Goal: Register for event/course

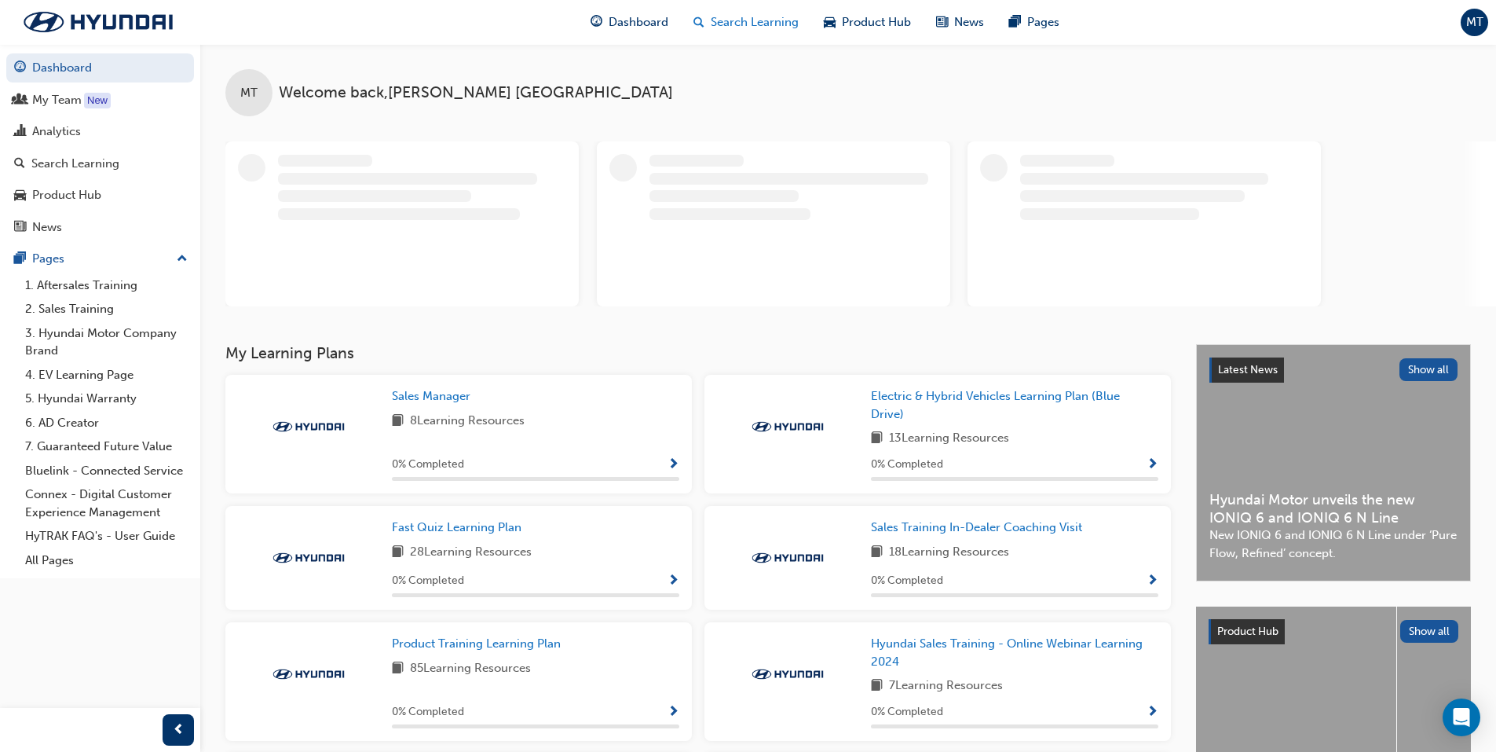
click at [757, 27] on span "Search Learning" at bounding box center [755, 22] width 88 height 18
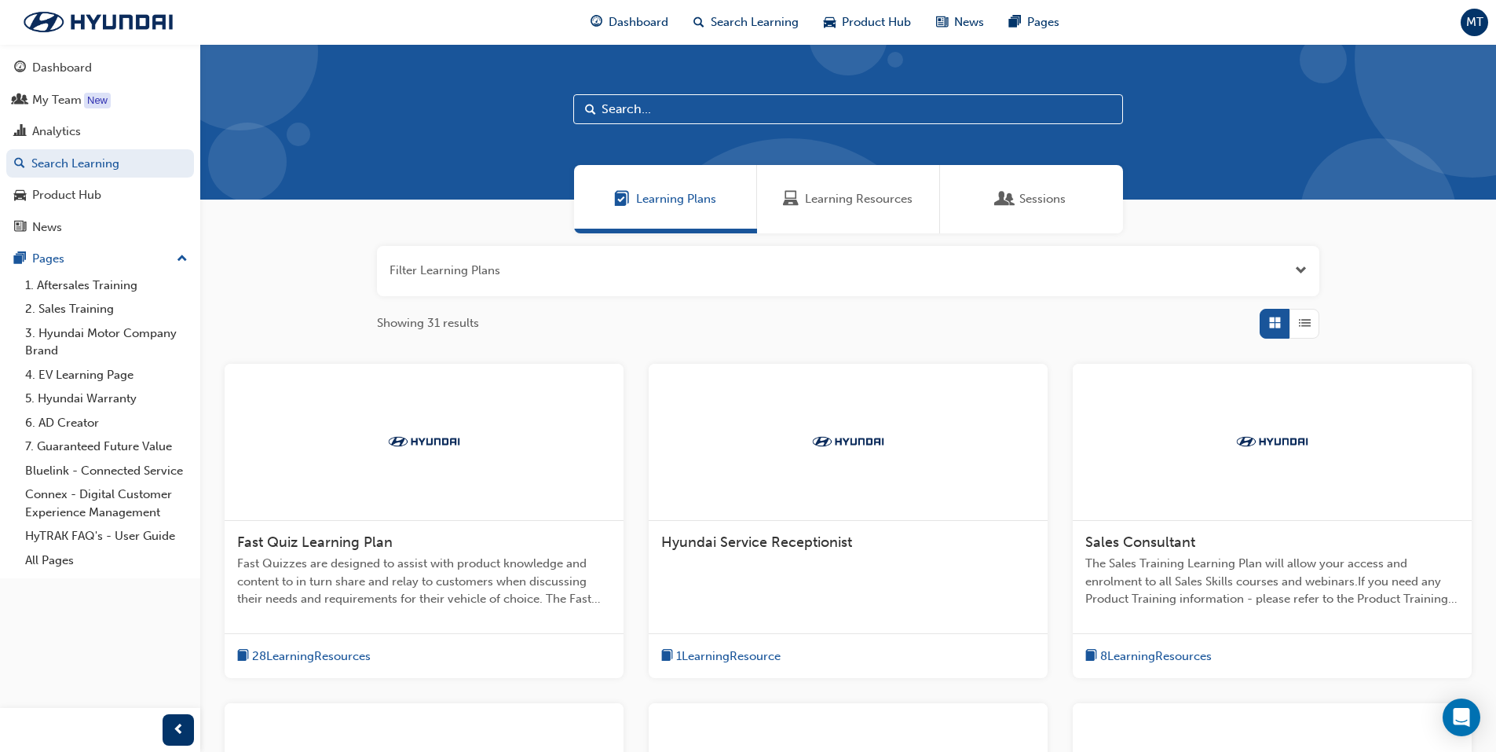
click at [1051, 203] on span "Sessions" at bounding box center [1042, 199] width 46 height 18
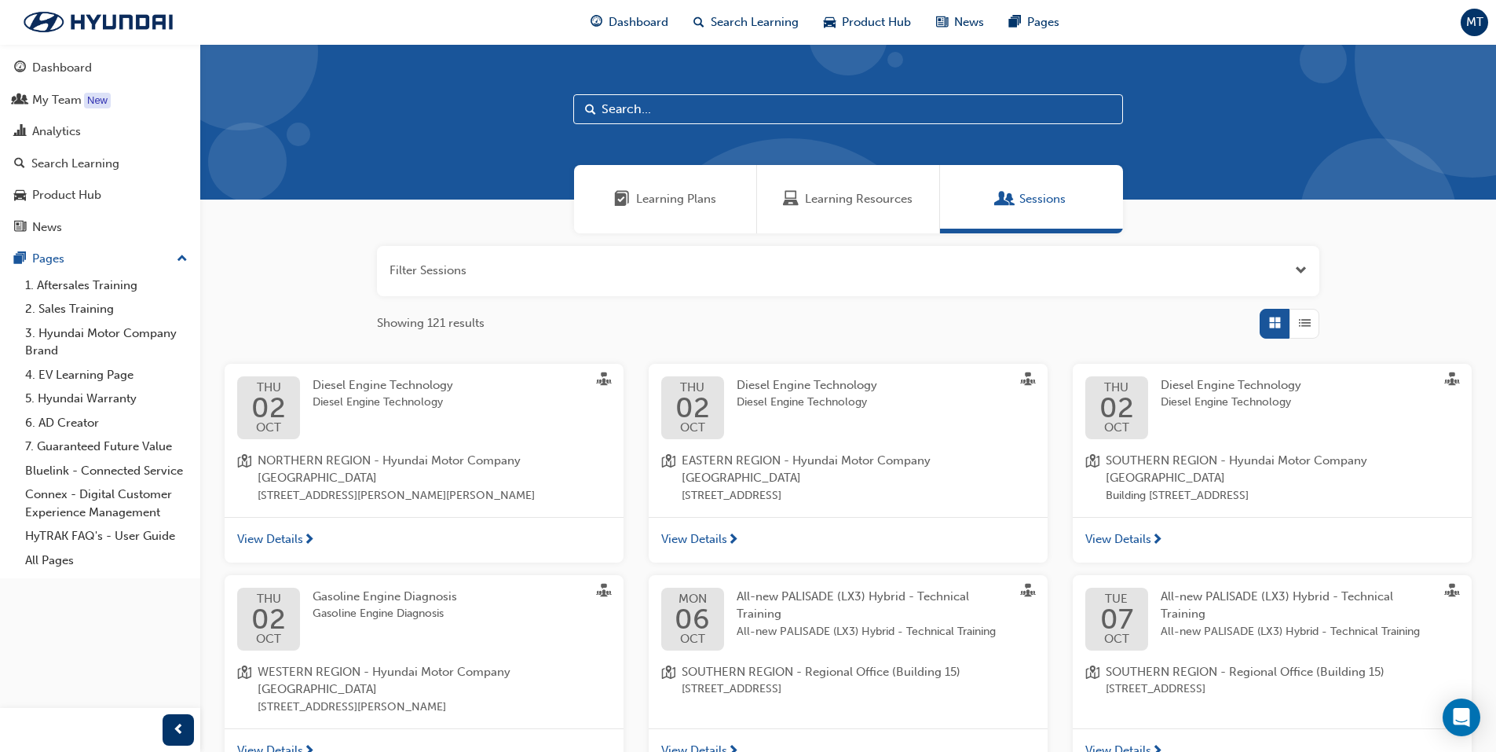
click at [694, 105] on input "text" at bounding box center [848, 109] width 550 height 30
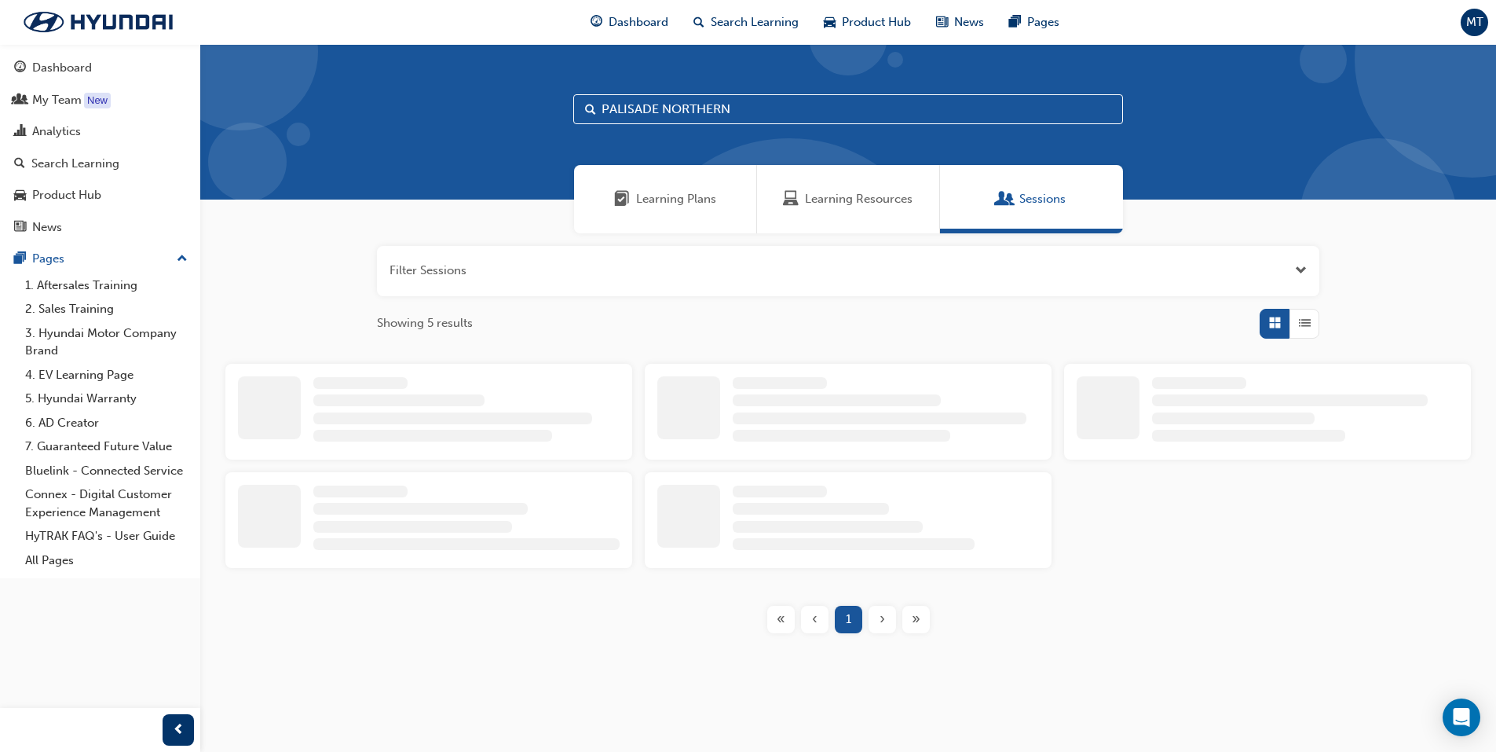
type input "PALISADE NORTHERN"
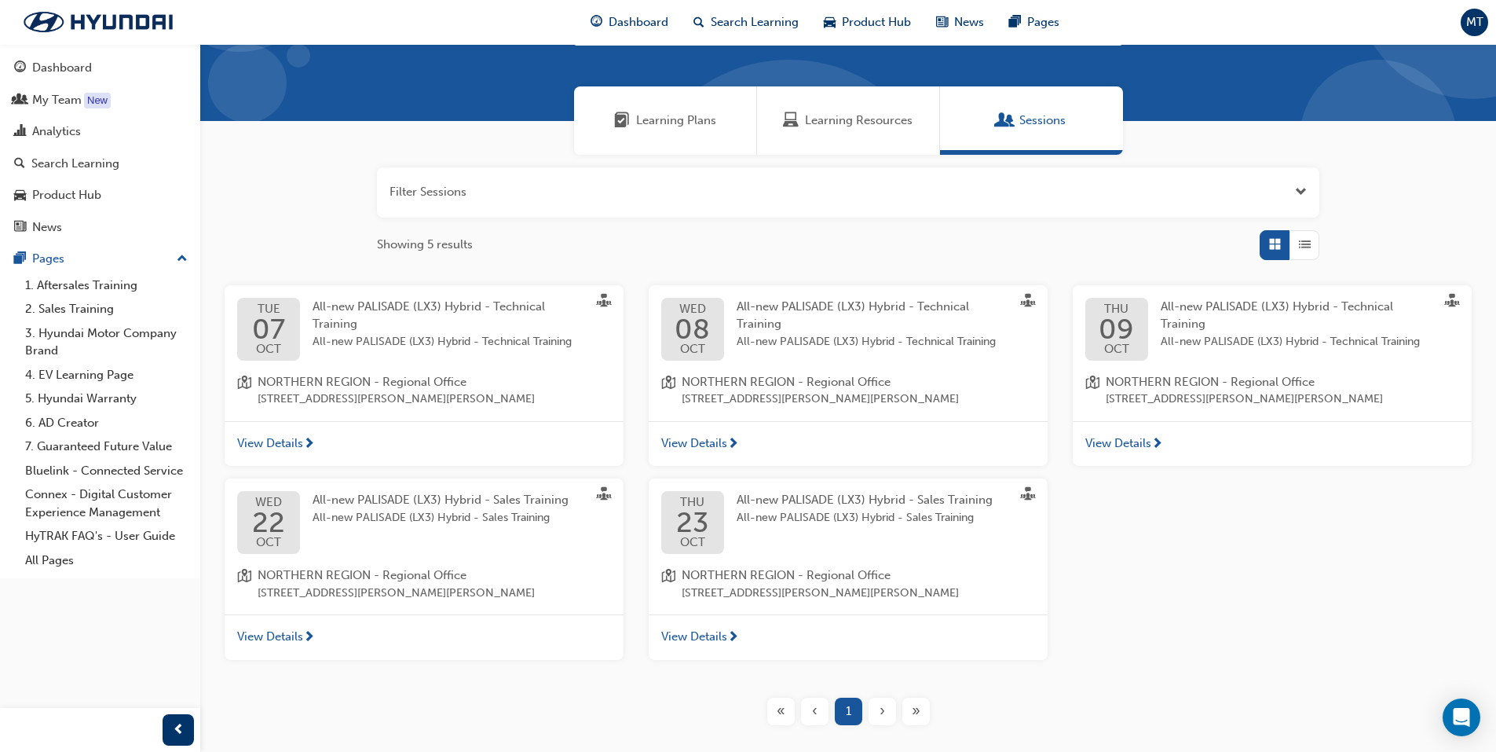
scroll to position [154, 0]
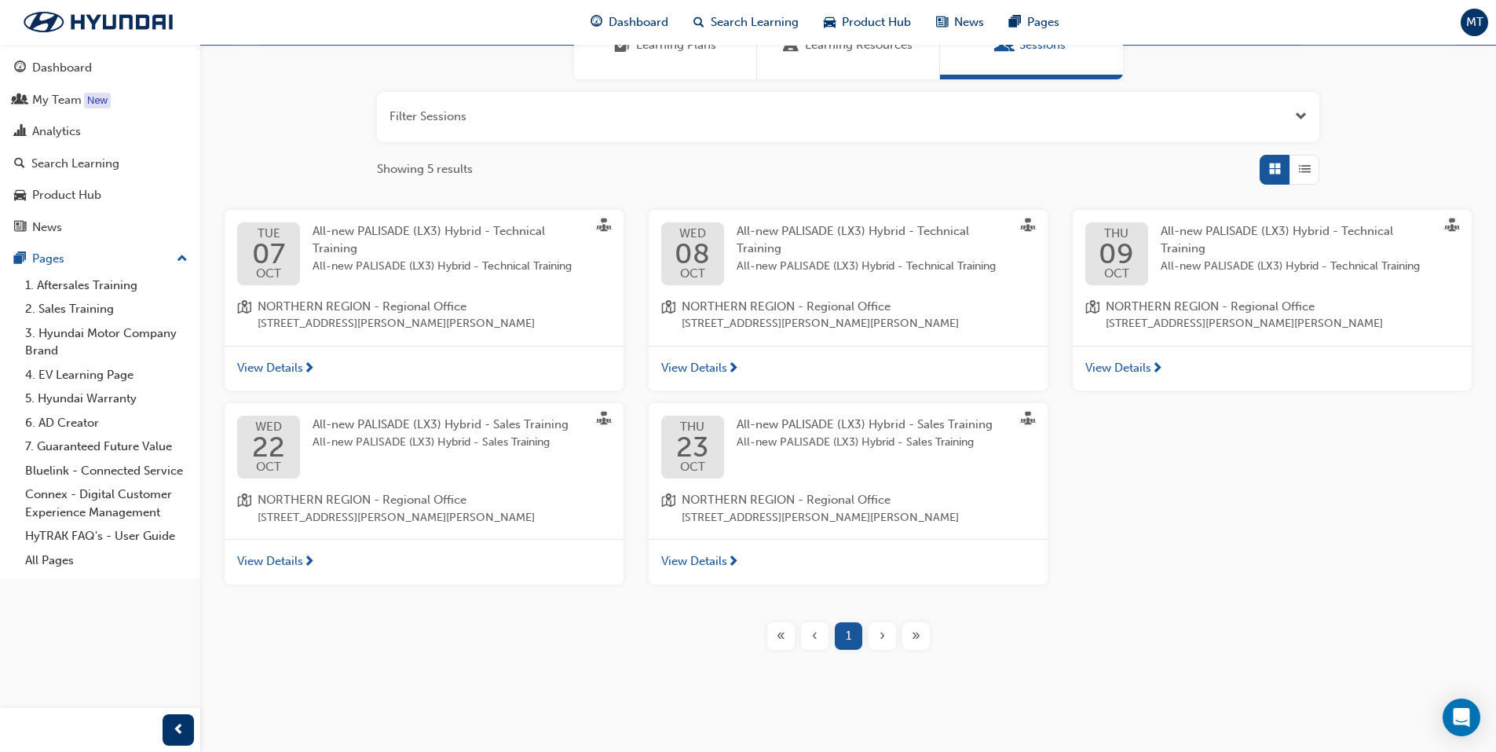
click at [435, 433] on span "All-new PALISADE (LX3) Hybrid - Sales Training" at bounding box center [441, 442] width 256 height 18
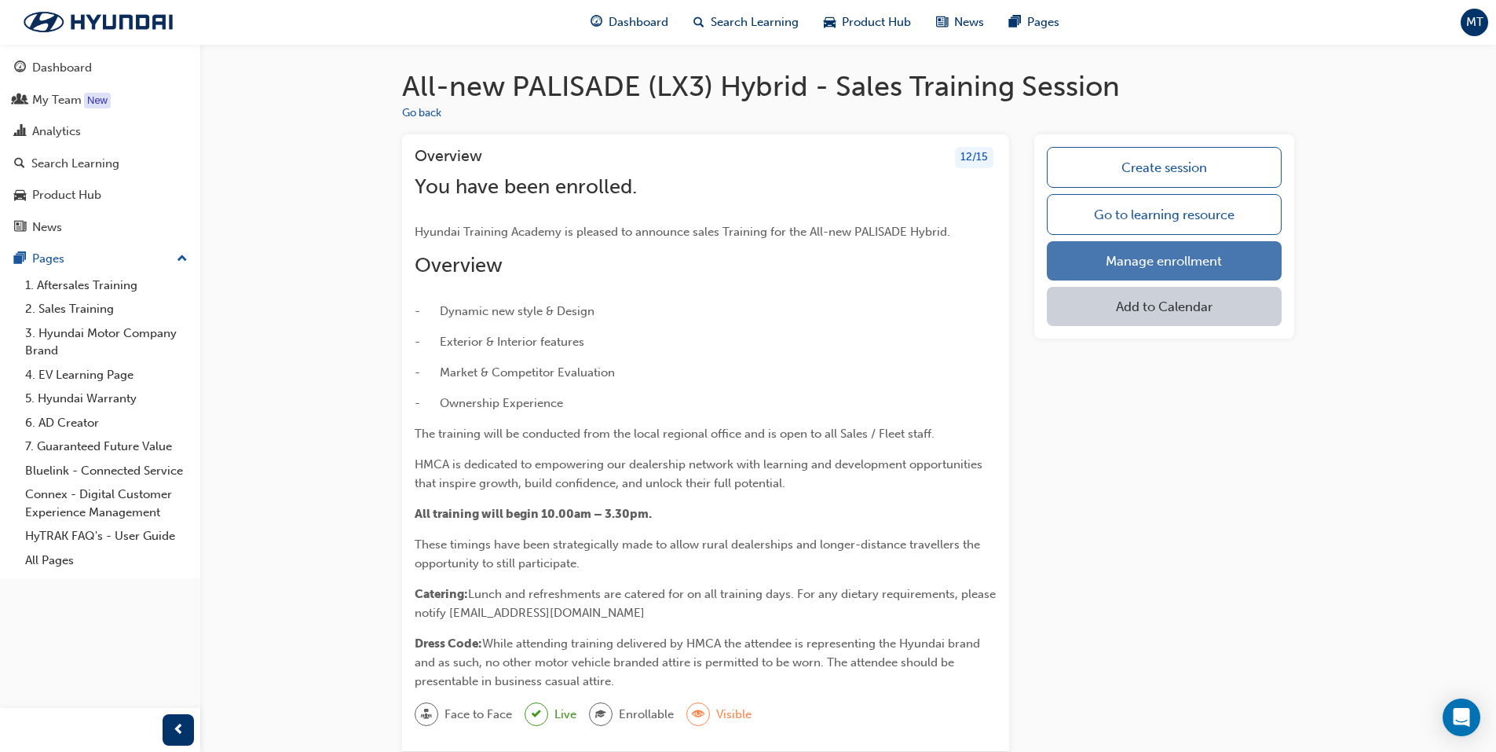
click at [1145, 262] on link "Manage enrollment" at bounding box center [1164, 260] width 235 height 39
